Goal: Communication & Community: Answer question/provide support

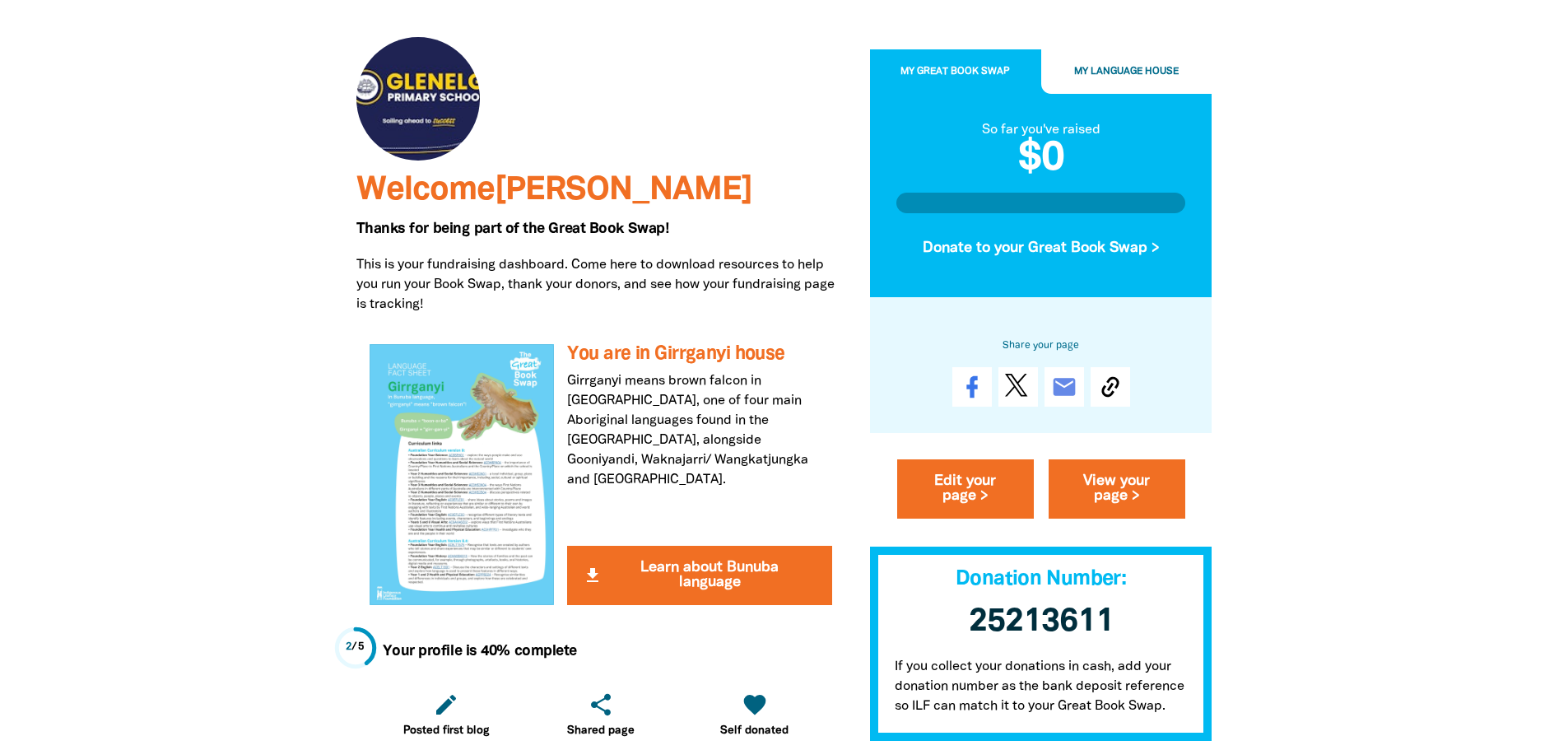
scroll to position [164, 0]
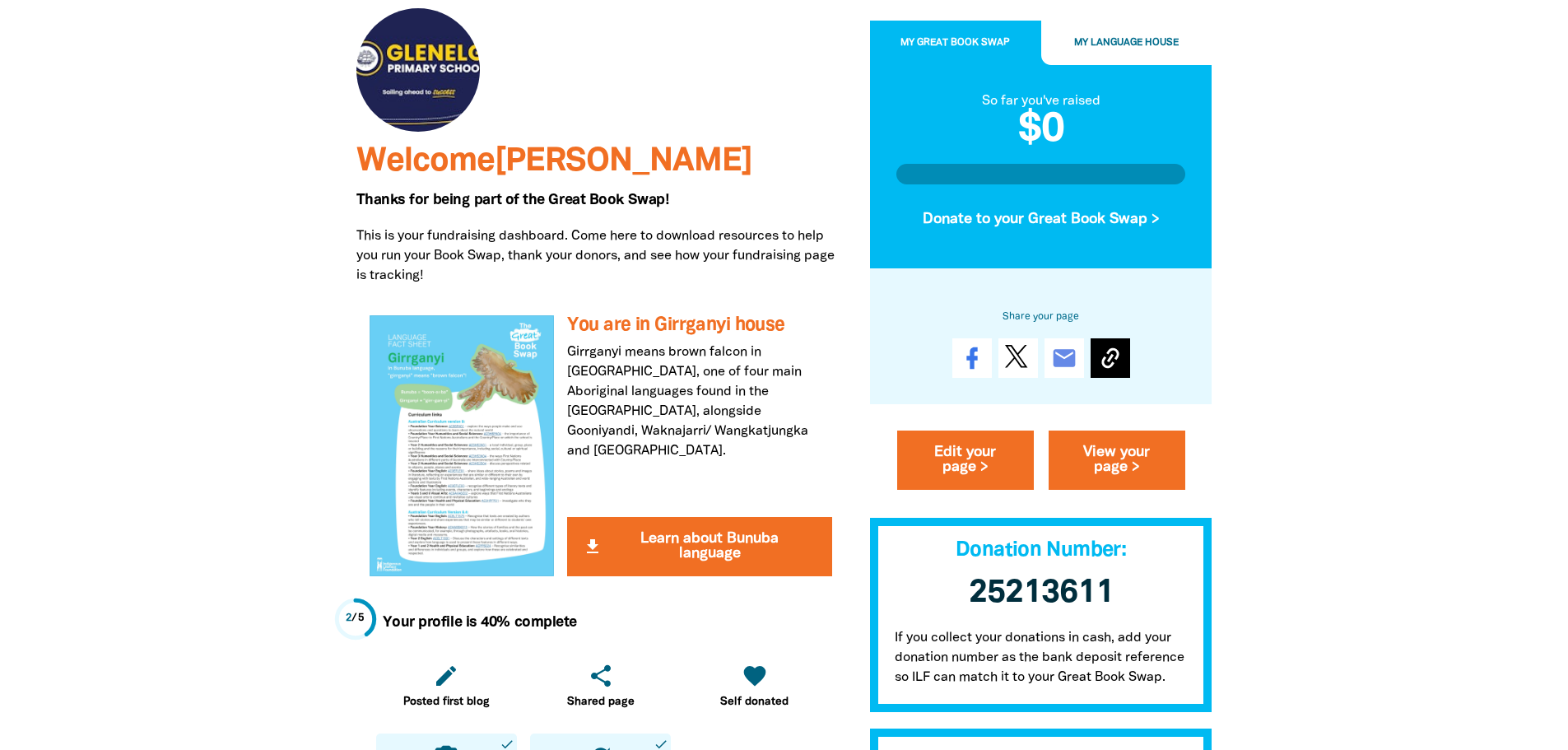
click at [1105, 360] on icon at bounding box center [1110, 358] width 17 height 21
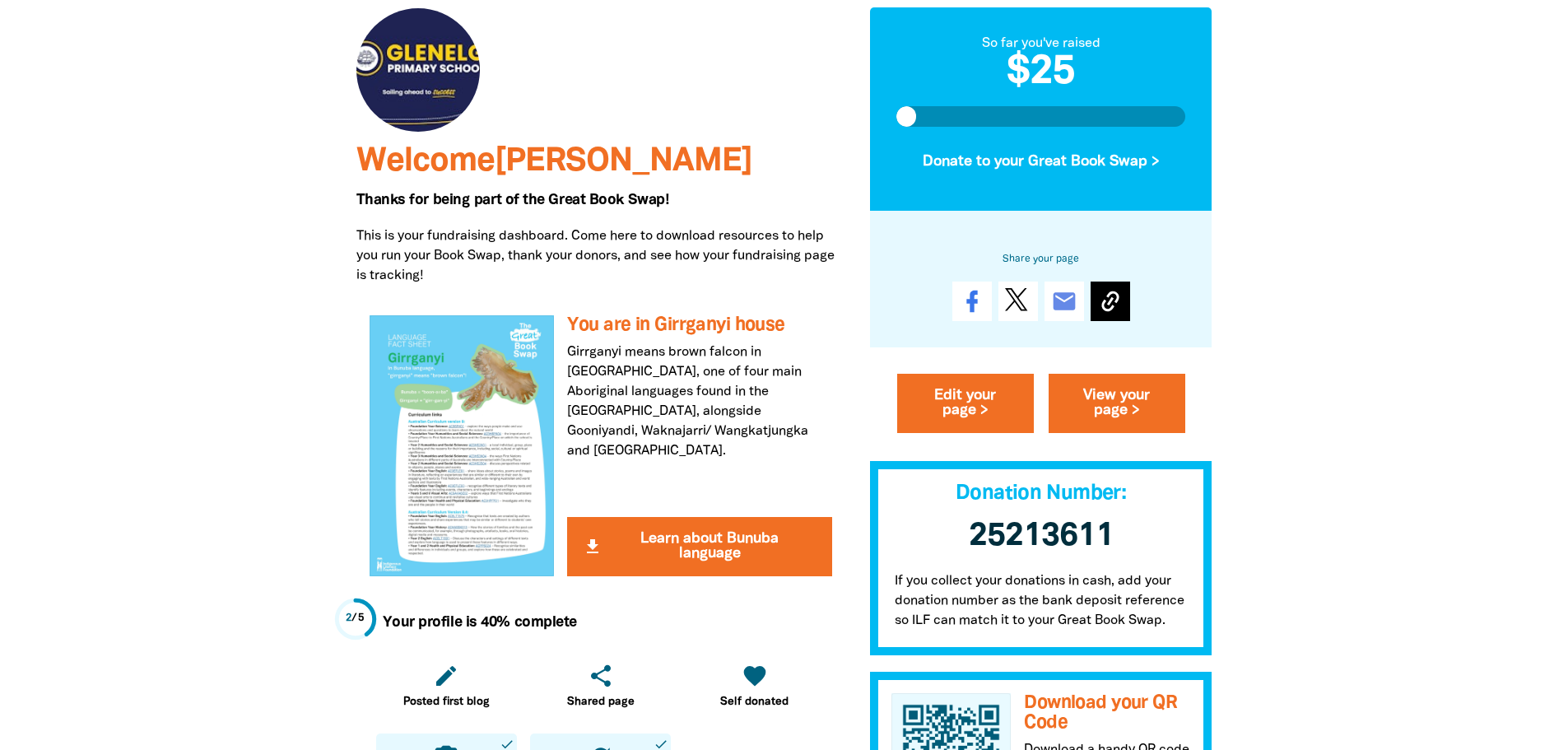
click at [1113, 302] on icon at bounding box center [1110, 301] width 27 height 27
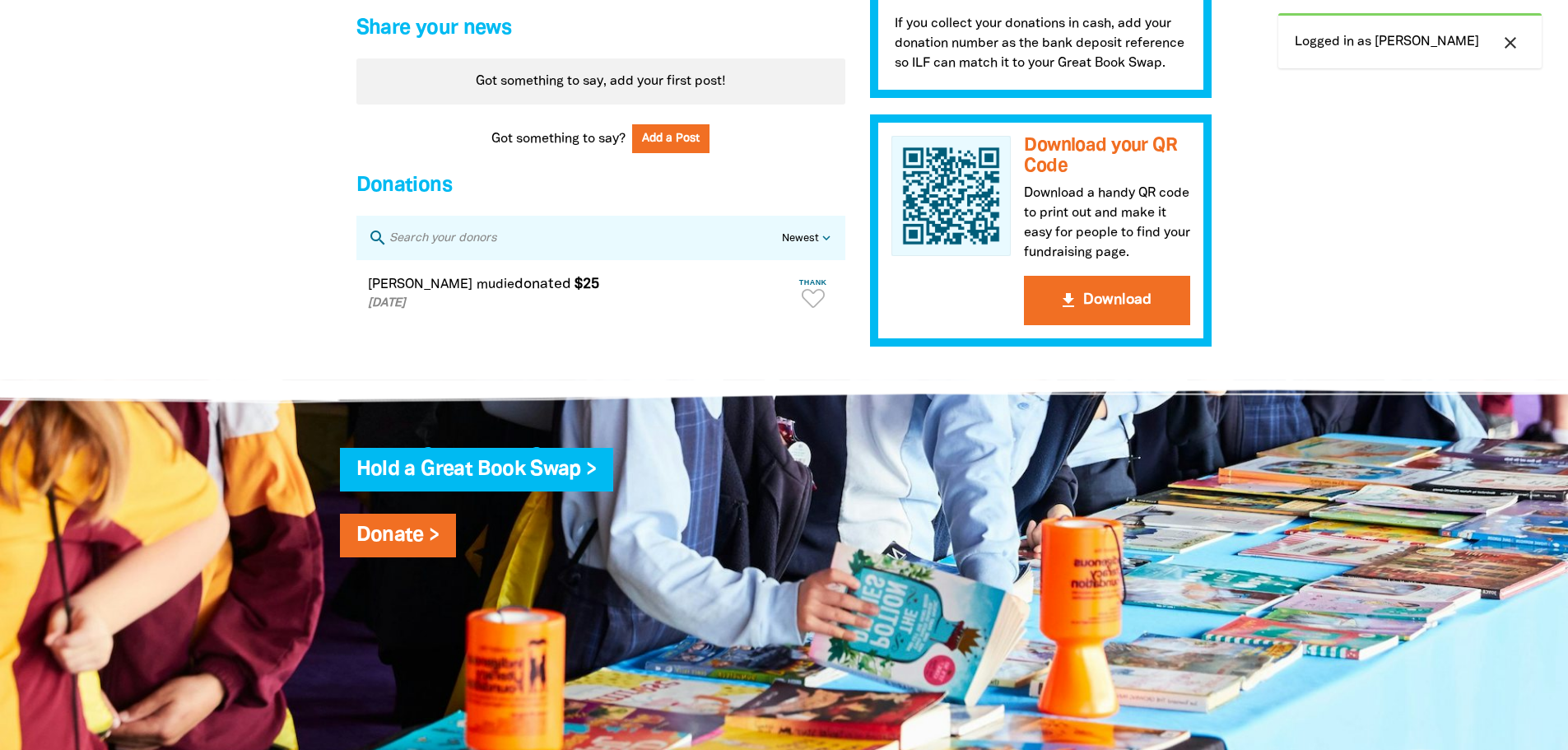
scroll to position [1399, 0]
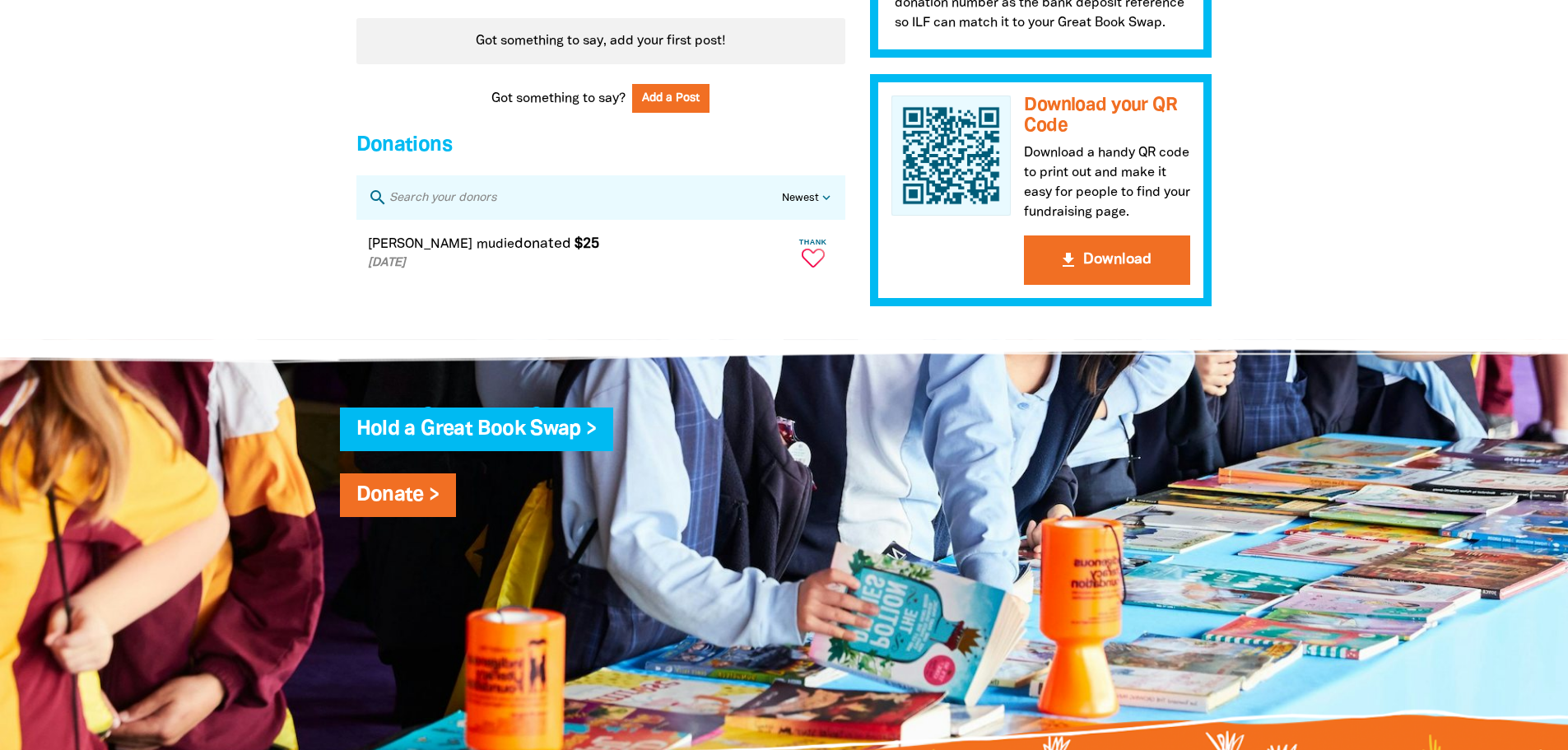
click at [803, 268] on icon "Paginated content" at bounding box center [813, 258] width 23 height 19
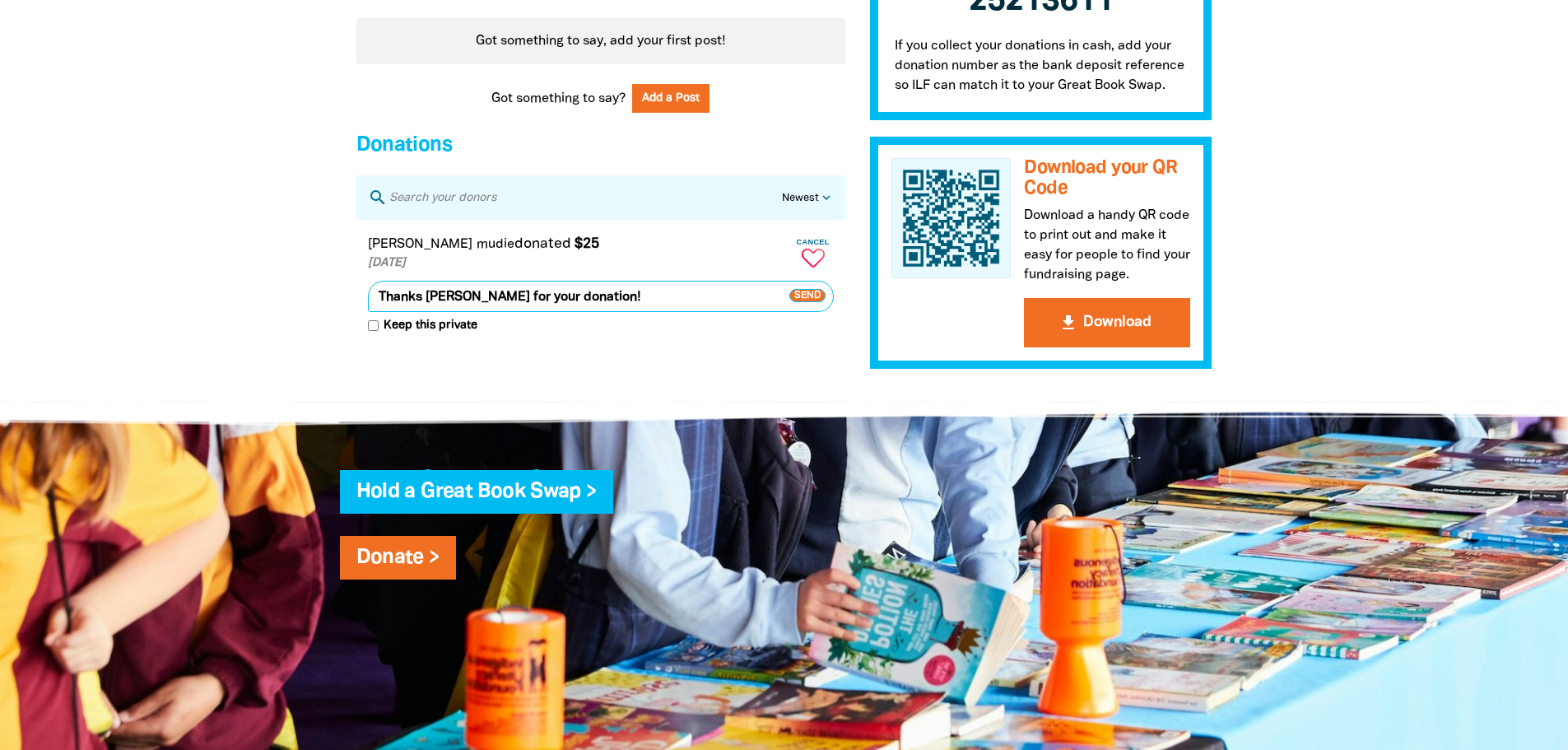
click at [431, 311] on textarea "Thanks [PERSON_NAME] for your donation!" at bounding box center [600, 296] width 466 height 31
type textarea "Thanks [PERSON_NAME] for your donation!"
click at [604, 307] on textarea "Thanks [PERSON_NAME] for your donation!" at bounding box center [600, 296] width 466 height 31
drag, startPoint x: 652, startPoint y: 302, endPoint x: 84, endPoint y: 319, distance: 568.3
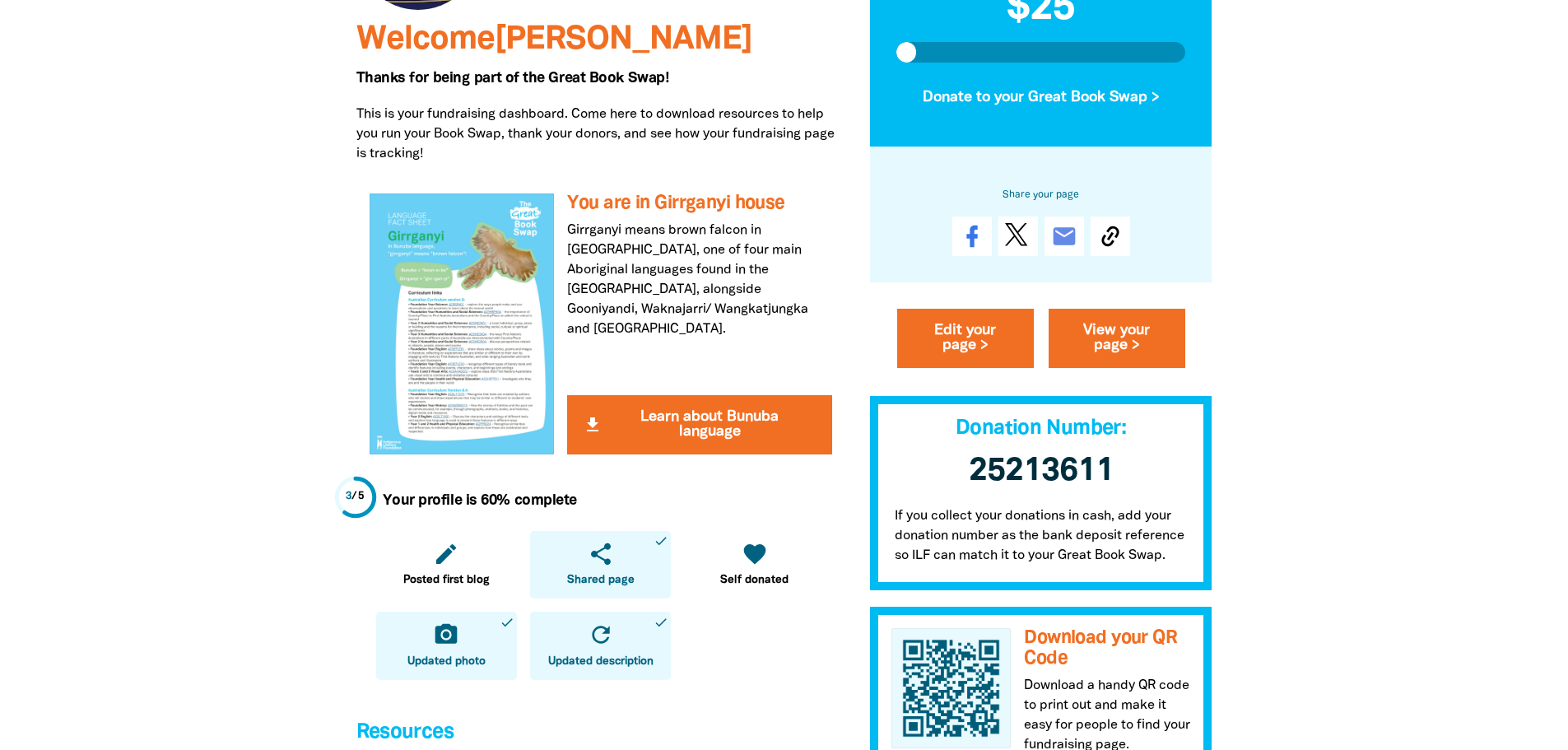
scroll to position [659, 0]
